Goal: Transaction & Acquisition: Purchase product/service

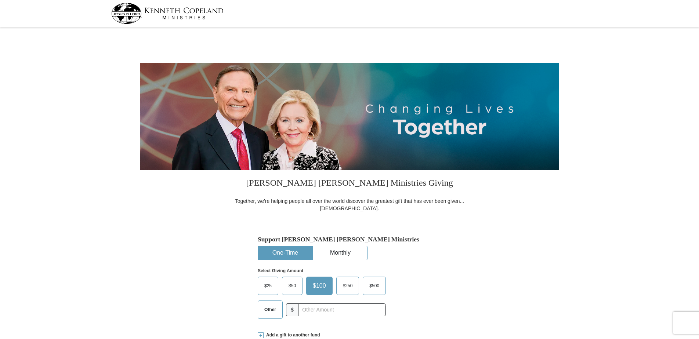
select select "NC"
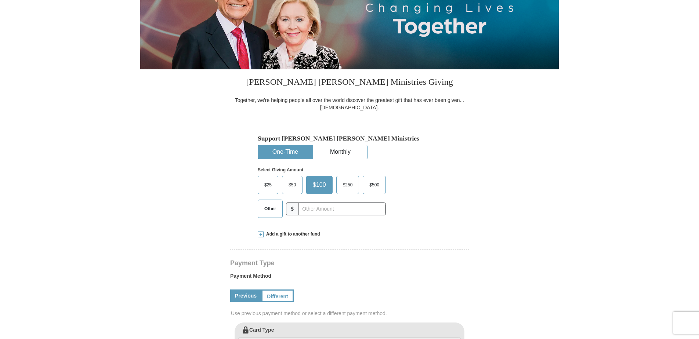
scroll to position [183, 0]
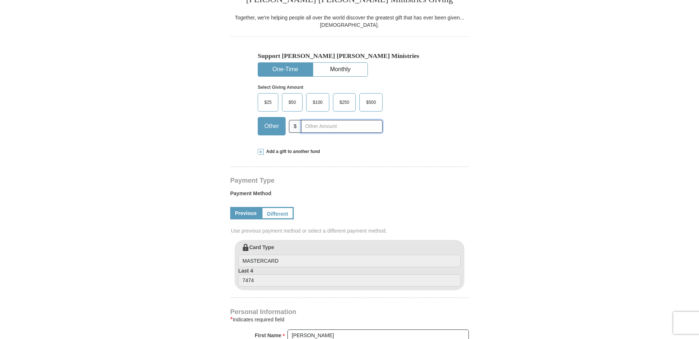
click at [317, 127] on input "text" at bounding box center [341, 126] width 81 height 13
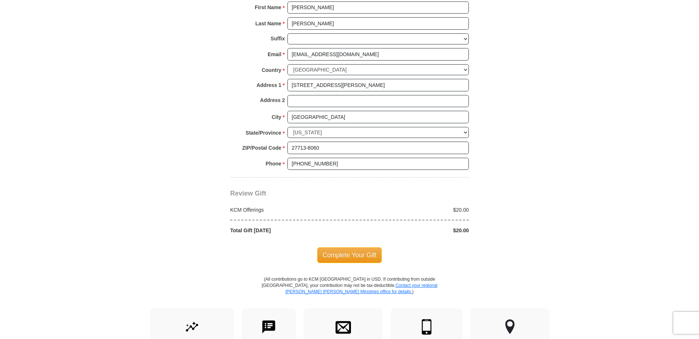
scroll to position [587, 0]
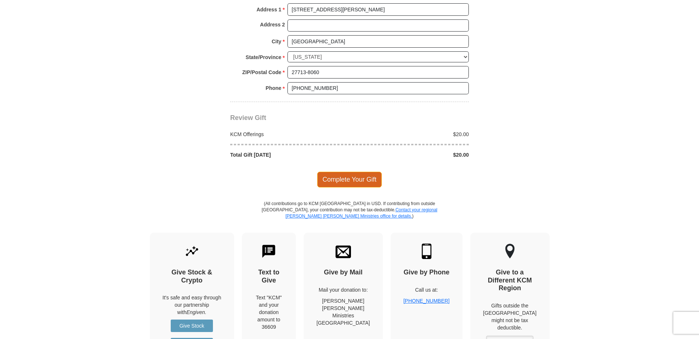
type input "20.00"
click at [347, 179] on span "Complete Your Gift" at bounding box center [349, 179] width 65 height 15
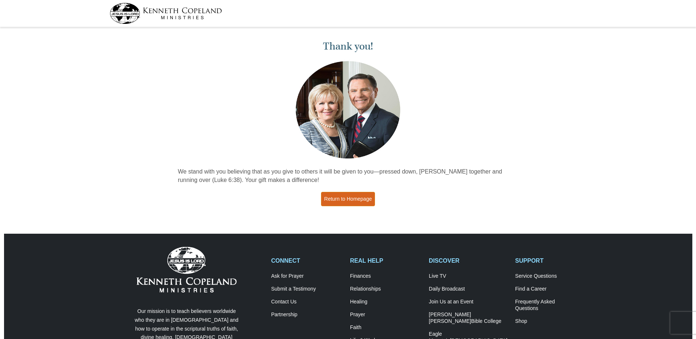
click at [354, 195] on link "Return to Homepage" at bounding box center [348, 199] width 54 height 14
